Goal: Find specific page/section: Find specific page/section

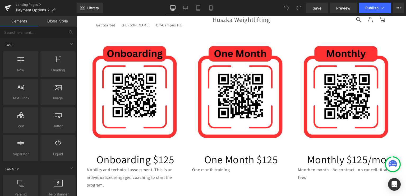
scroll to position [10, 0]
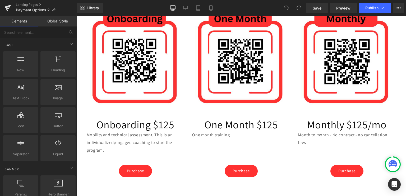
scroll to position [45, 0]
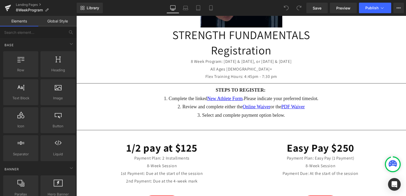
scroll to position [160, 0]
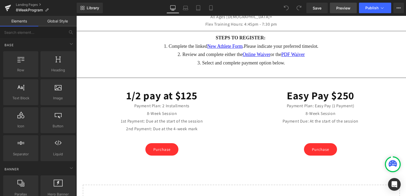
click at [339, 7] on span "Preview" at bounding box center [343, 8] width 14 height 6
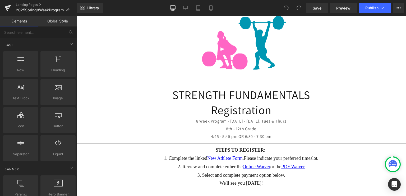
scroll to position [35, 0]
